Goal: Go to known website: Go to known website

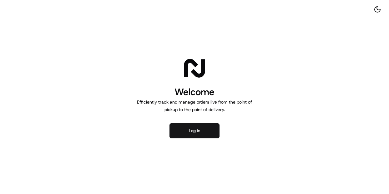
click at [204, 134] on button "Log in" at bounding box center [195, 130] width 50 height 15
